Goal: Task Accomplishment & Management: Manage account settings

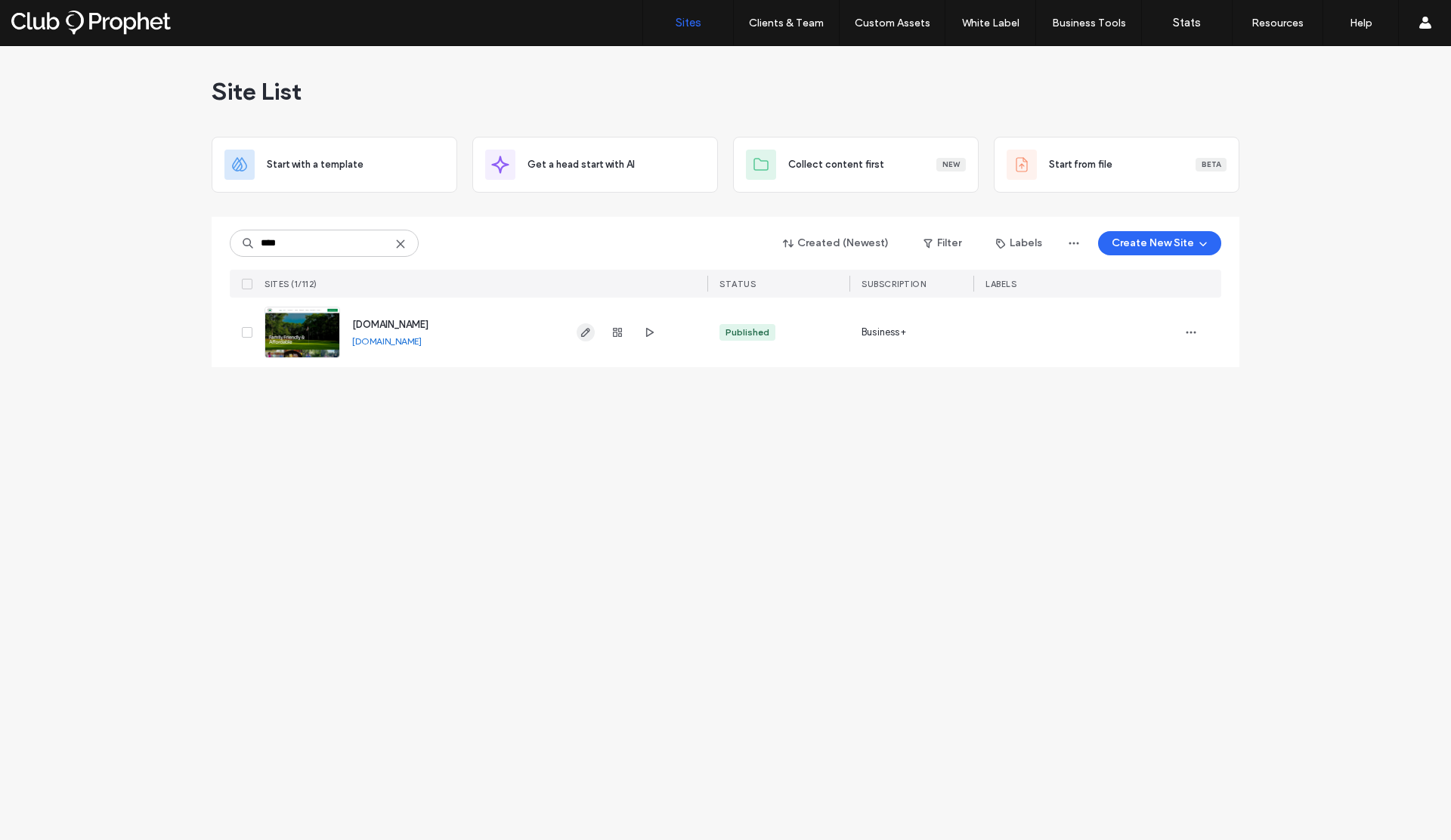
type input "****"
click at [580, 329] on icon "button" at bounding box center [586, 333] width 12 height 12
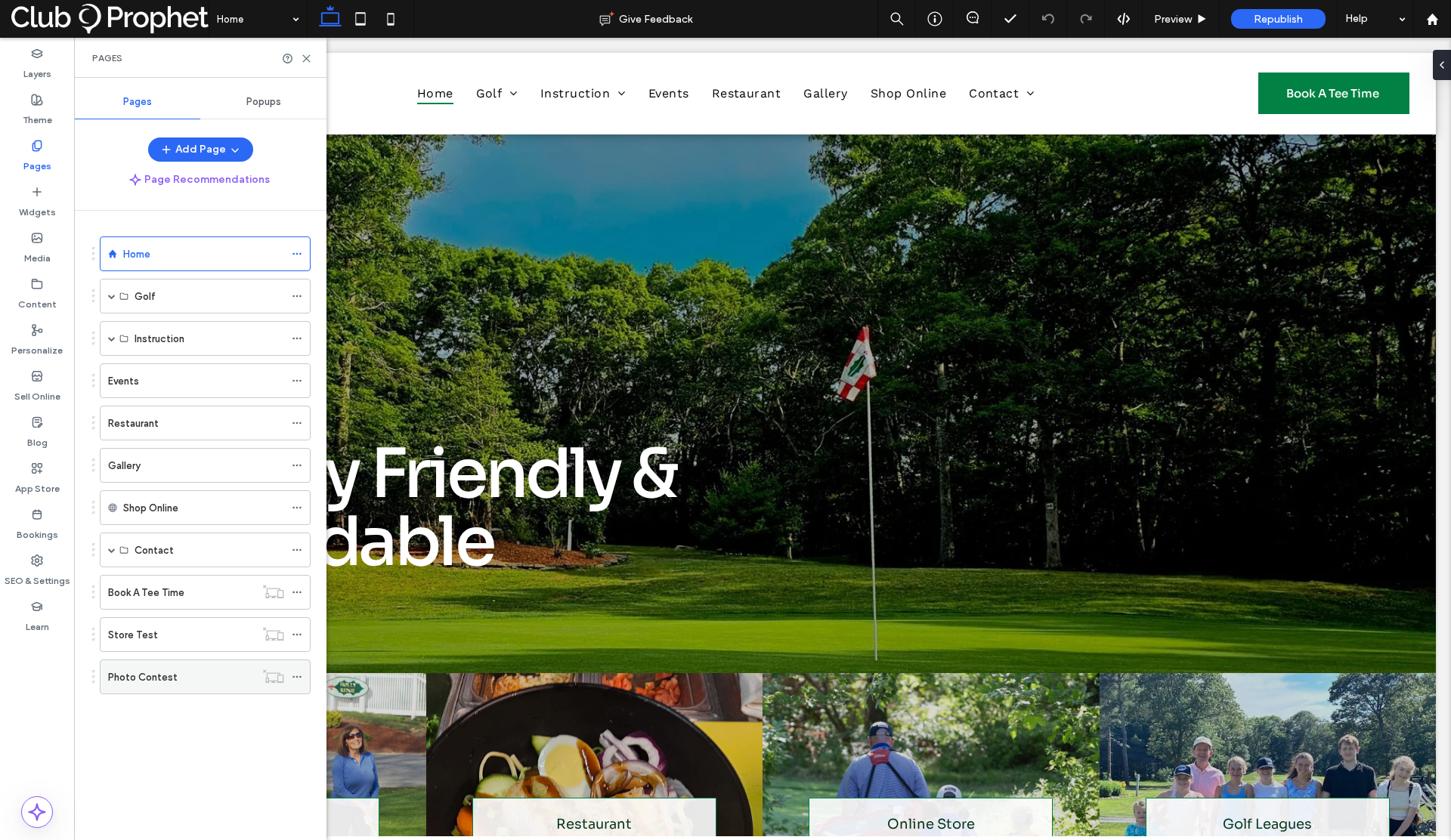
click at [147, 673] on label "Photo Contest" at bounding box center [143, 678] width 70 height 27
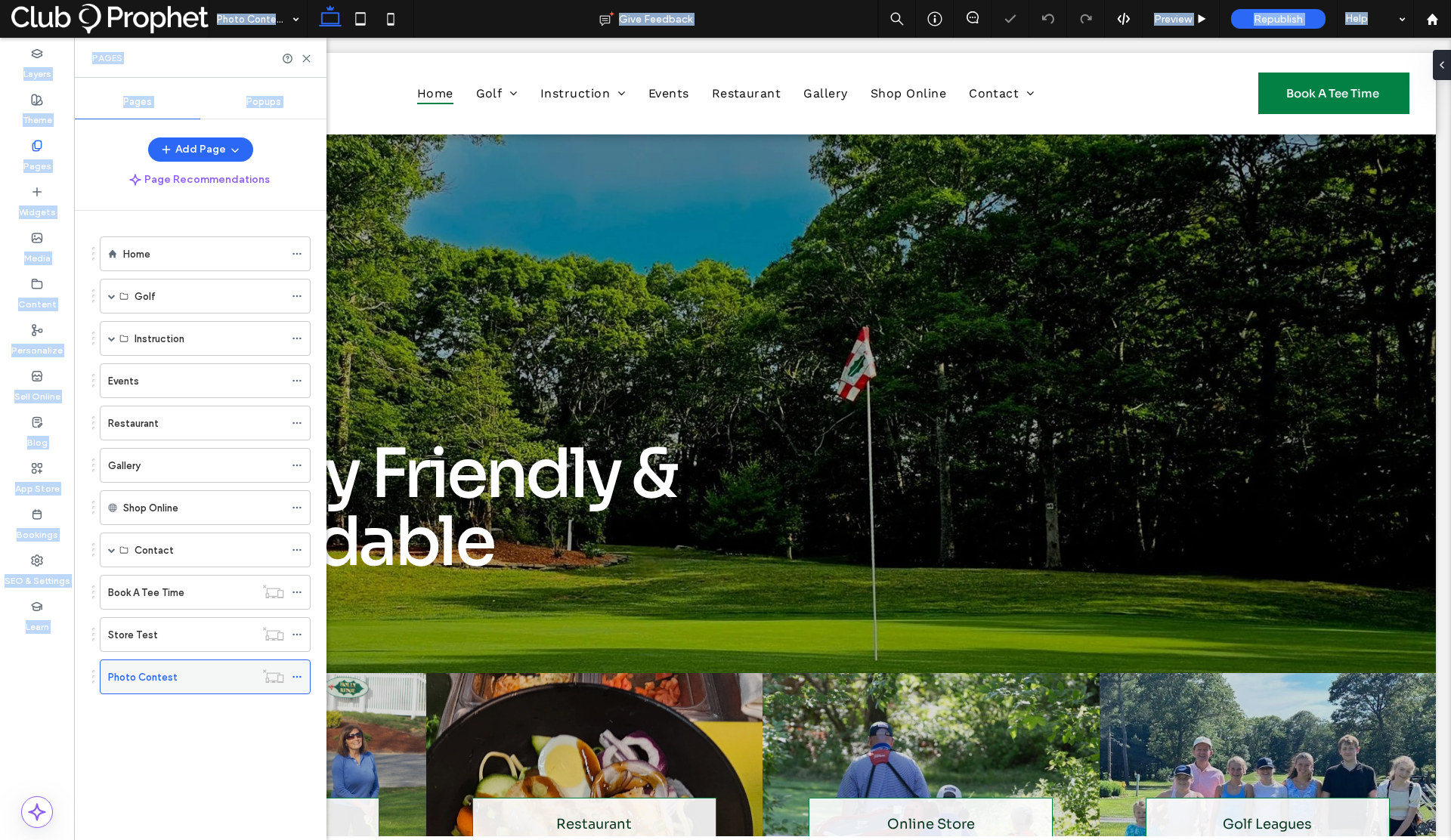
drag, startPoint x: 147, startPoint y: 677, endPoint x: 184, endPoint y: 683, distance: 37.5
click at [184, 683] on div "Photo Contest Give Feedback Preview Republish Help Design Panel Site Comments T…" at bounding box center [726, 420] width 1451 height 840
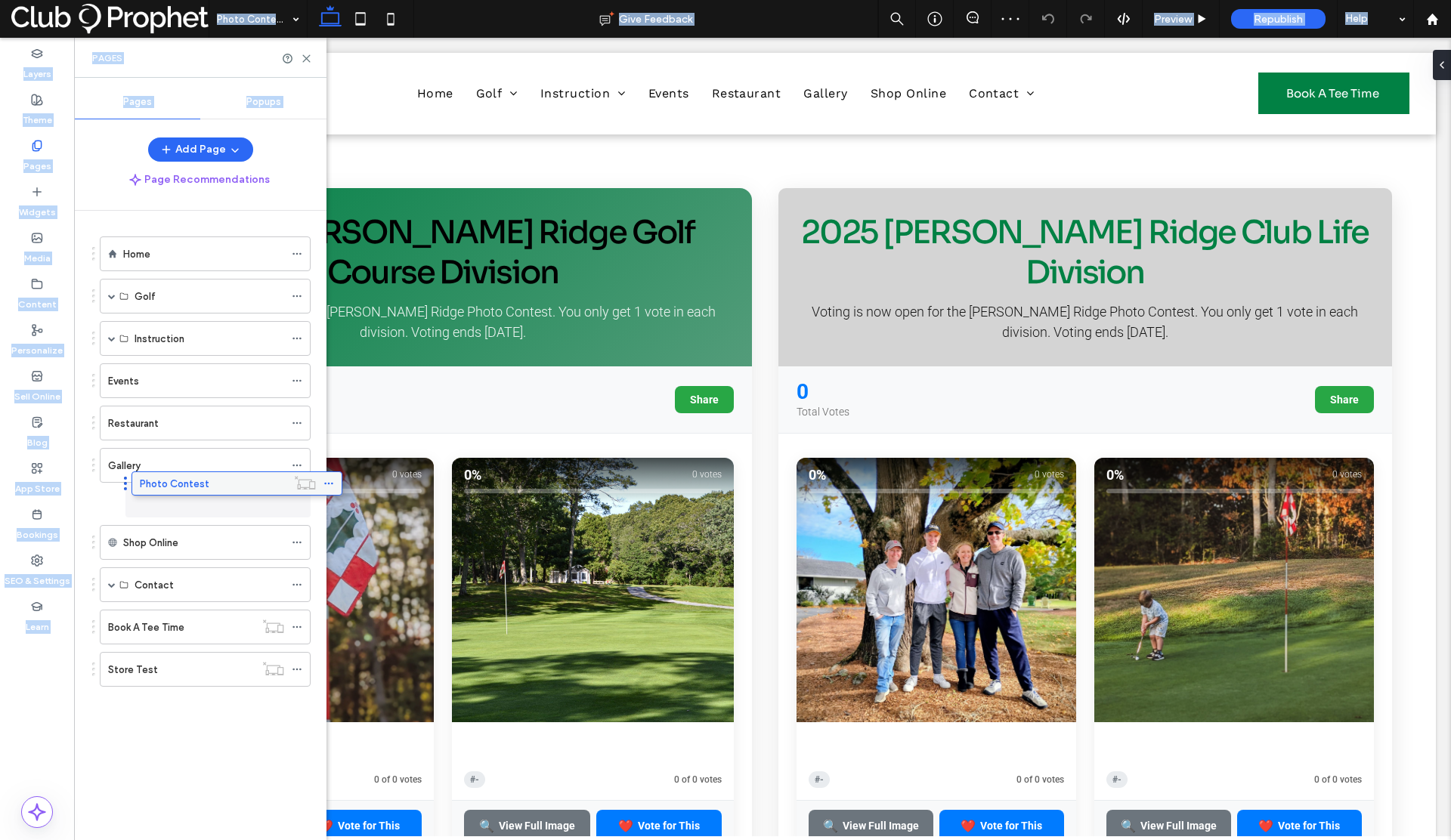
drag, startPoint x: 172, startPoint y: 681, endPoint x: 203, endPoint y: 492, distance: 191.5
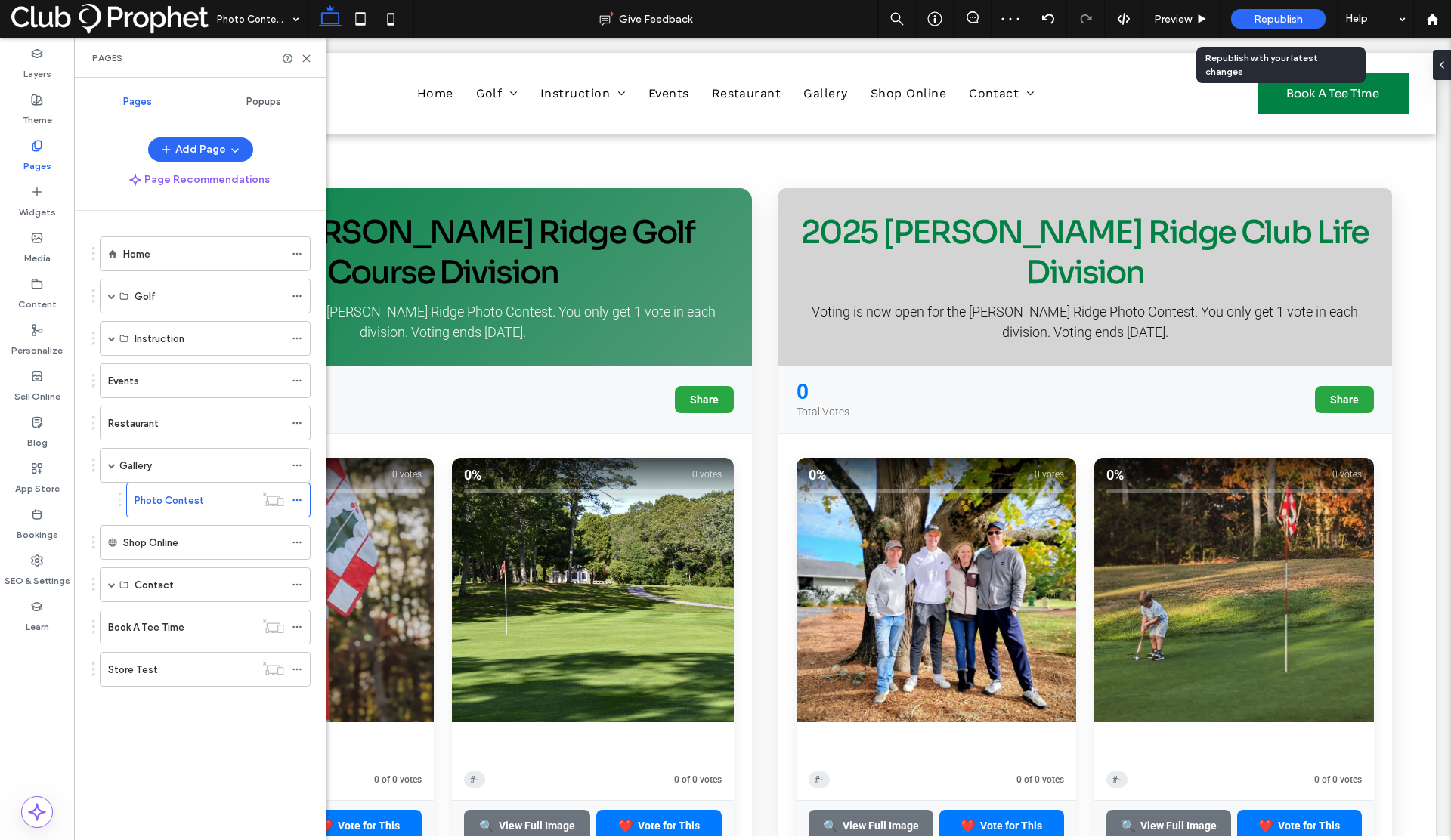
click at [1278, 16] on span "Republish" at bounding box center [1278, 19] width 49 height 13
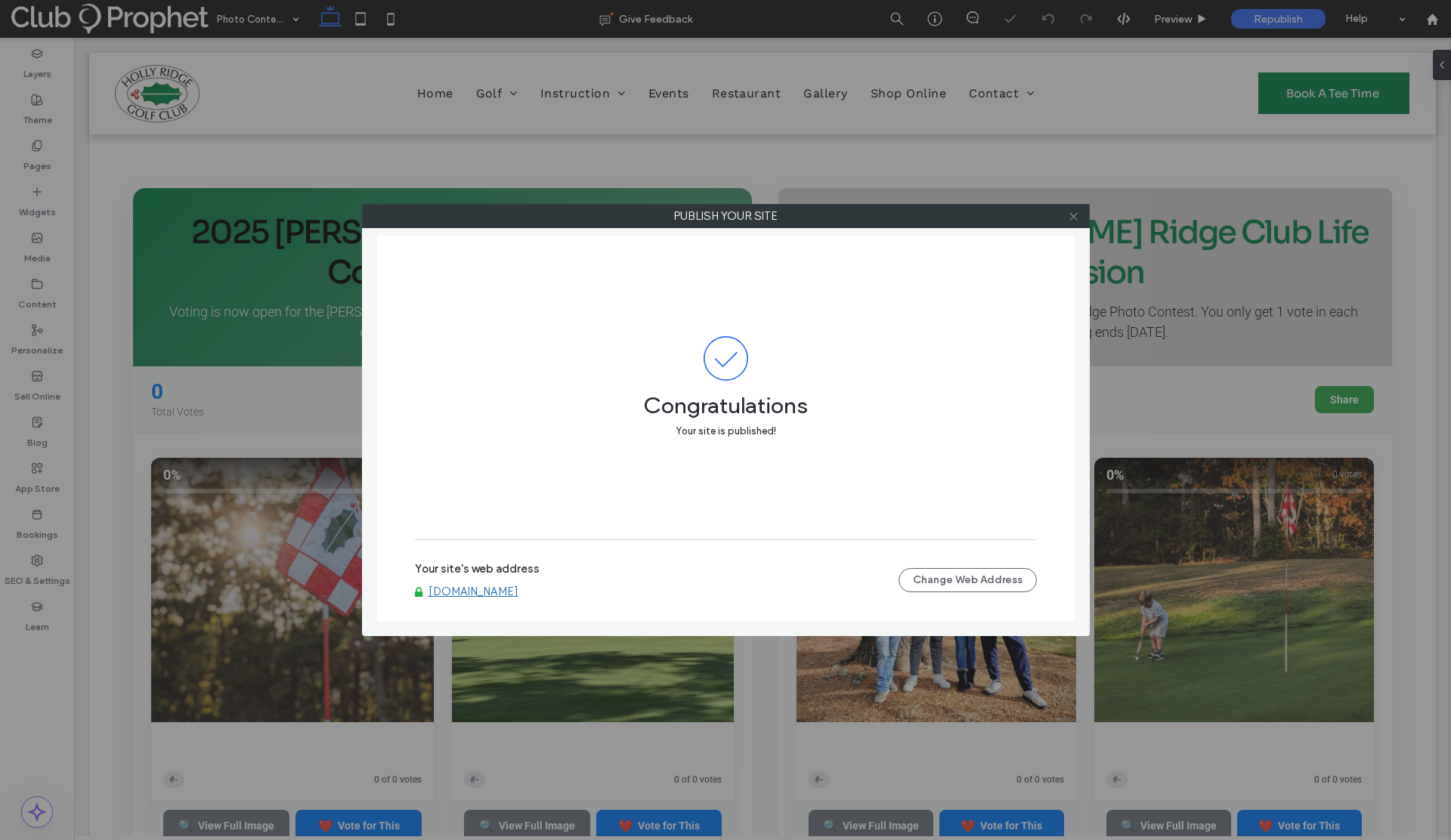
click at [1071, 215] on icon at bounding box center [1073, 216] width 11 height 11
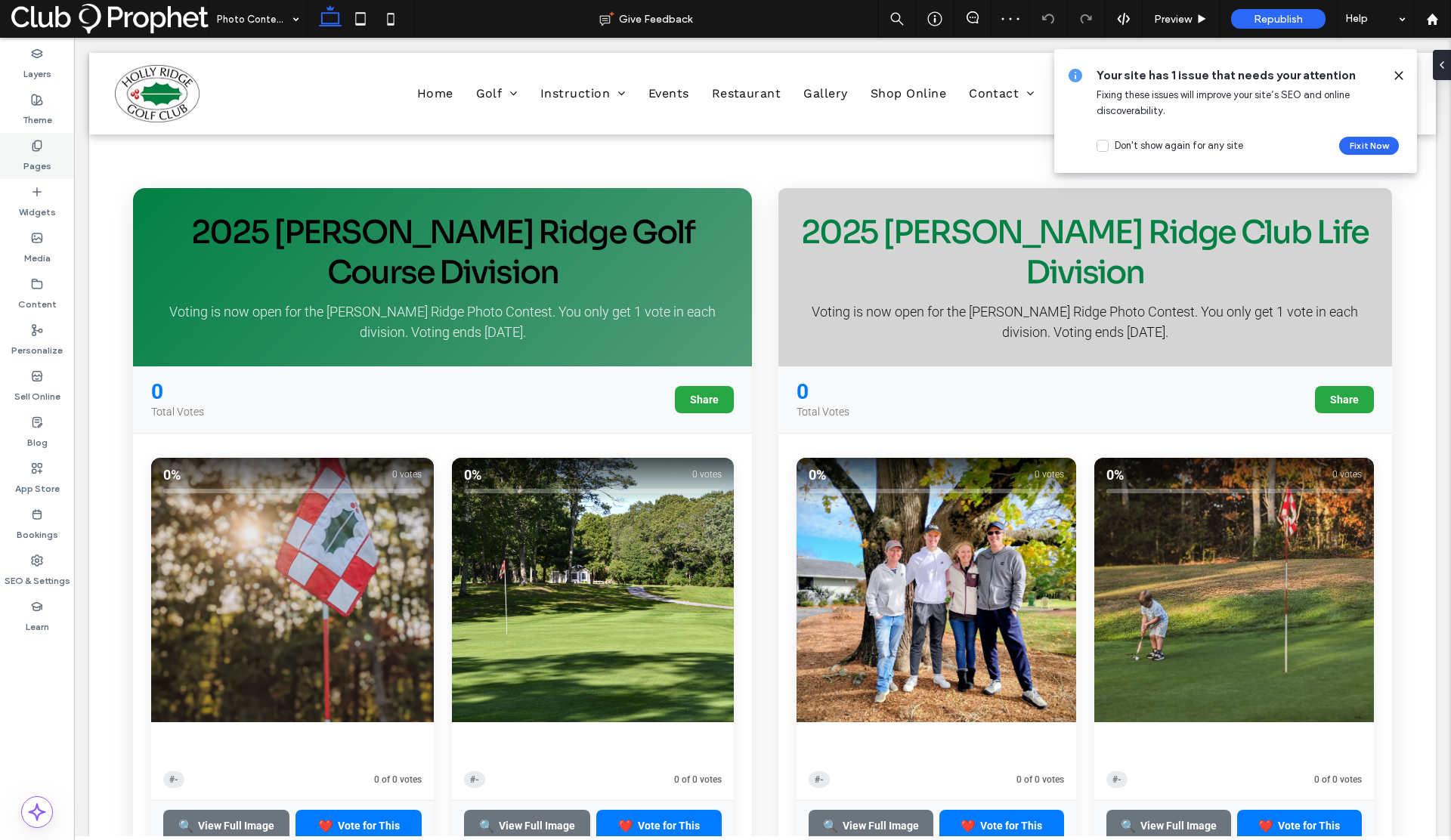
click at [33, 166] on label "Pages" at bounding box center [38, 161] width 28 height 21
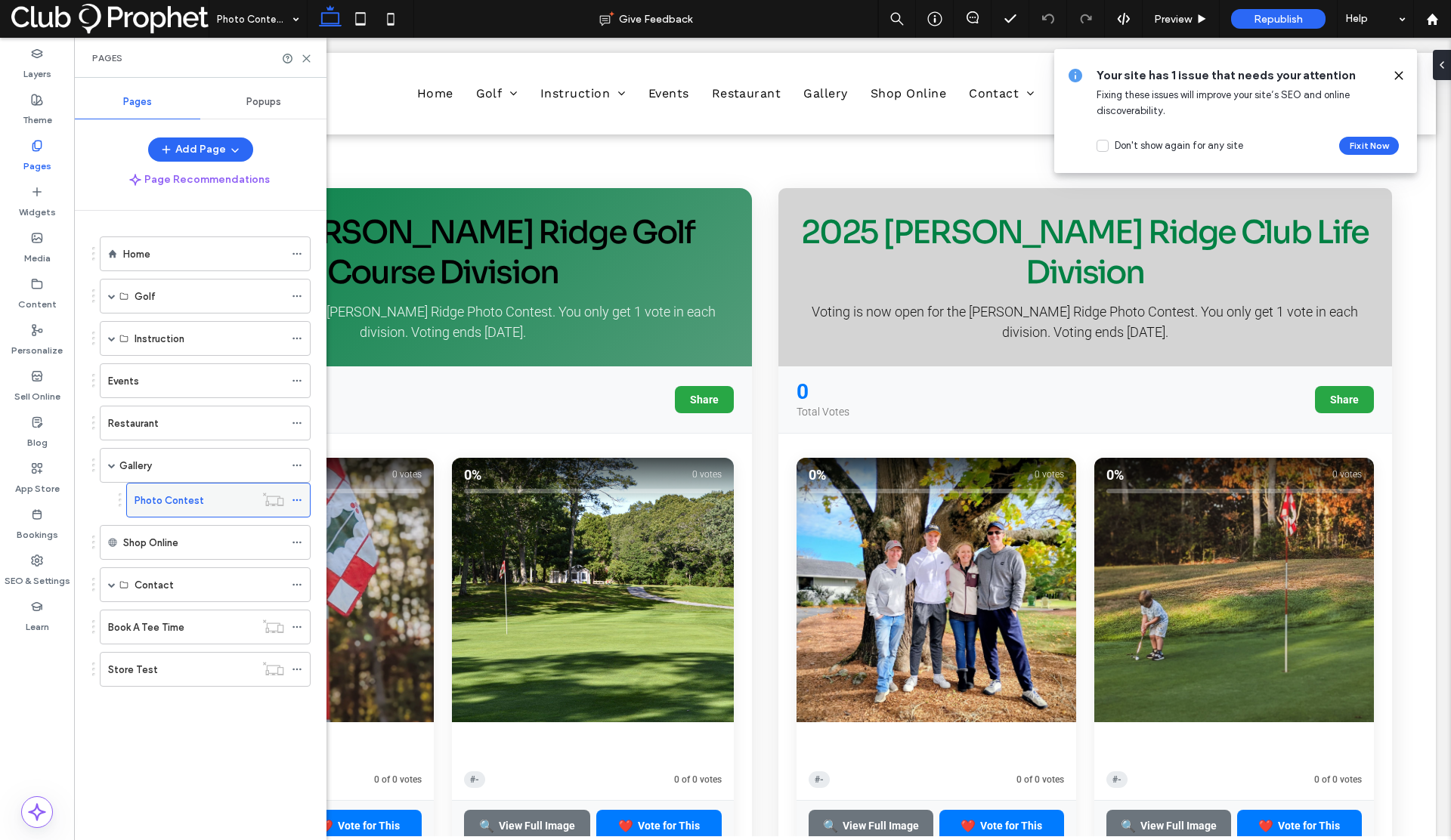
click at [296, 500] on icon at bounding box center [297, 500] width 11 height 11
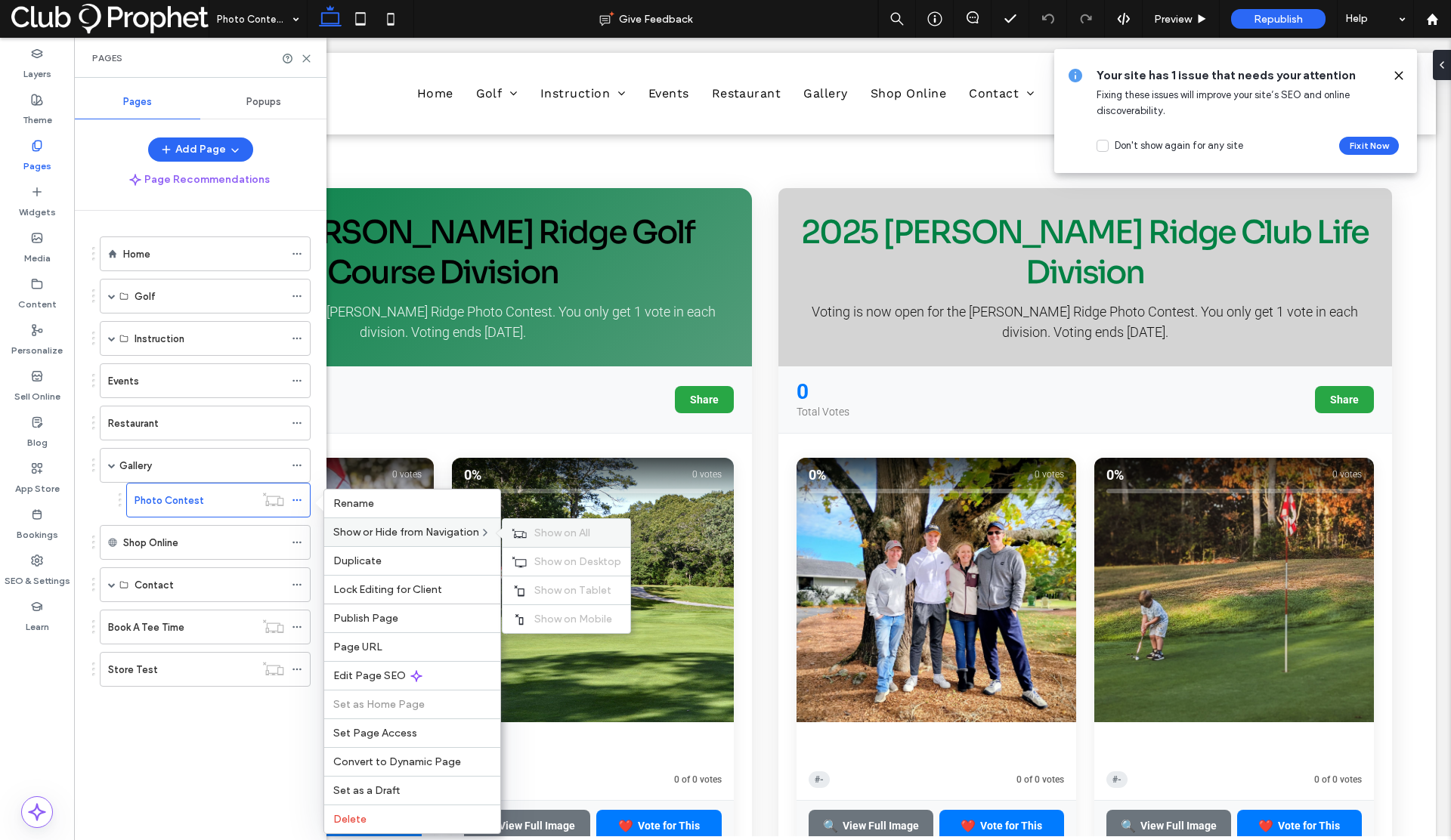
click at [589, 536] on span "Show on All" at bounding box center [562, 533] width 56 height 13
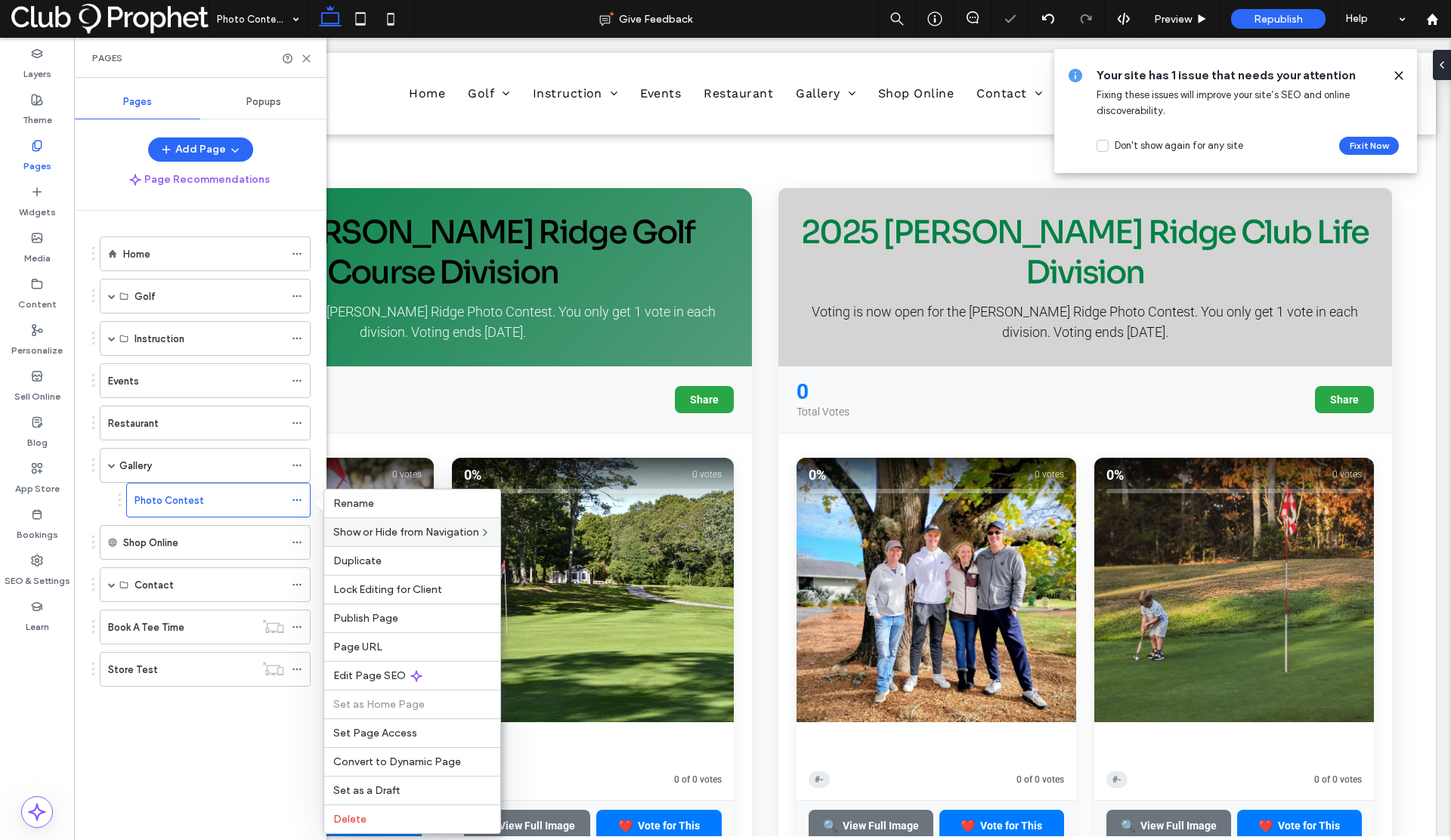
click at [1402, 75] on icon at bounding box center [1399, 76] width 12 height 12
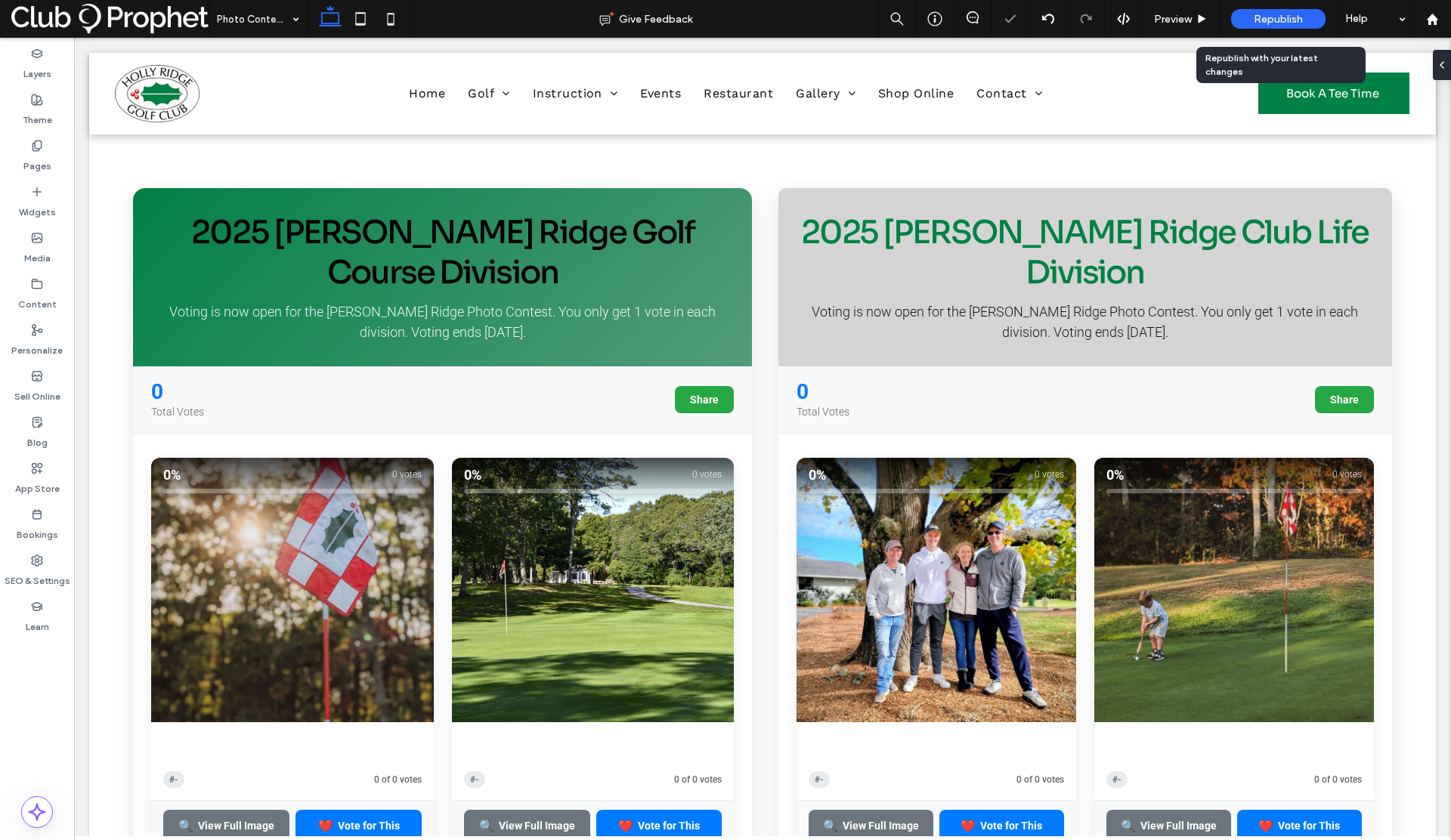
click at [1272, 18] on span "Republish" at bounding box center [1278, 19] width 49 height 13
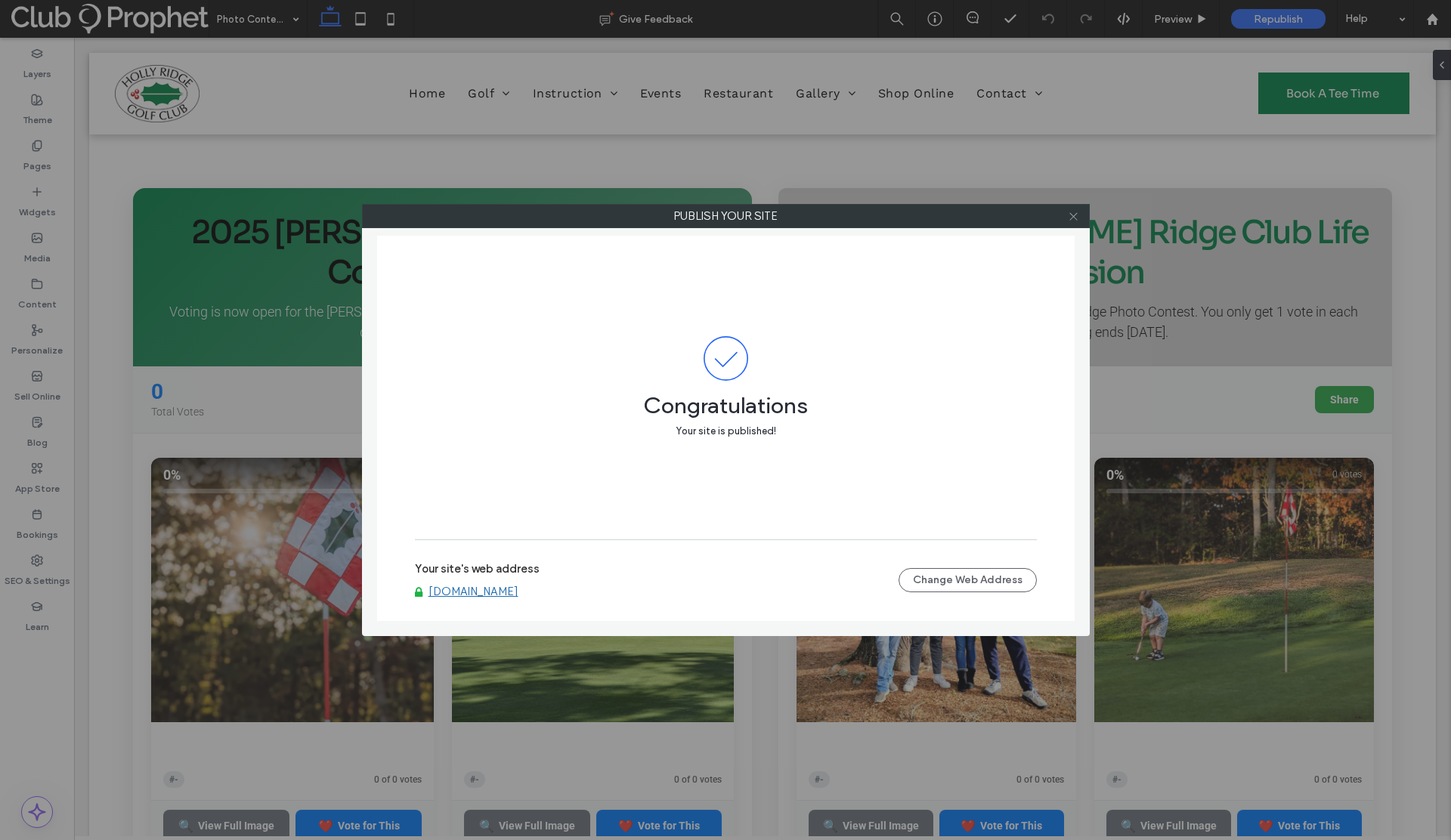
click at [1073, 217] on icon at bounding box center [1073, 216] width 11 height 11
